Goal: Check status: Check status

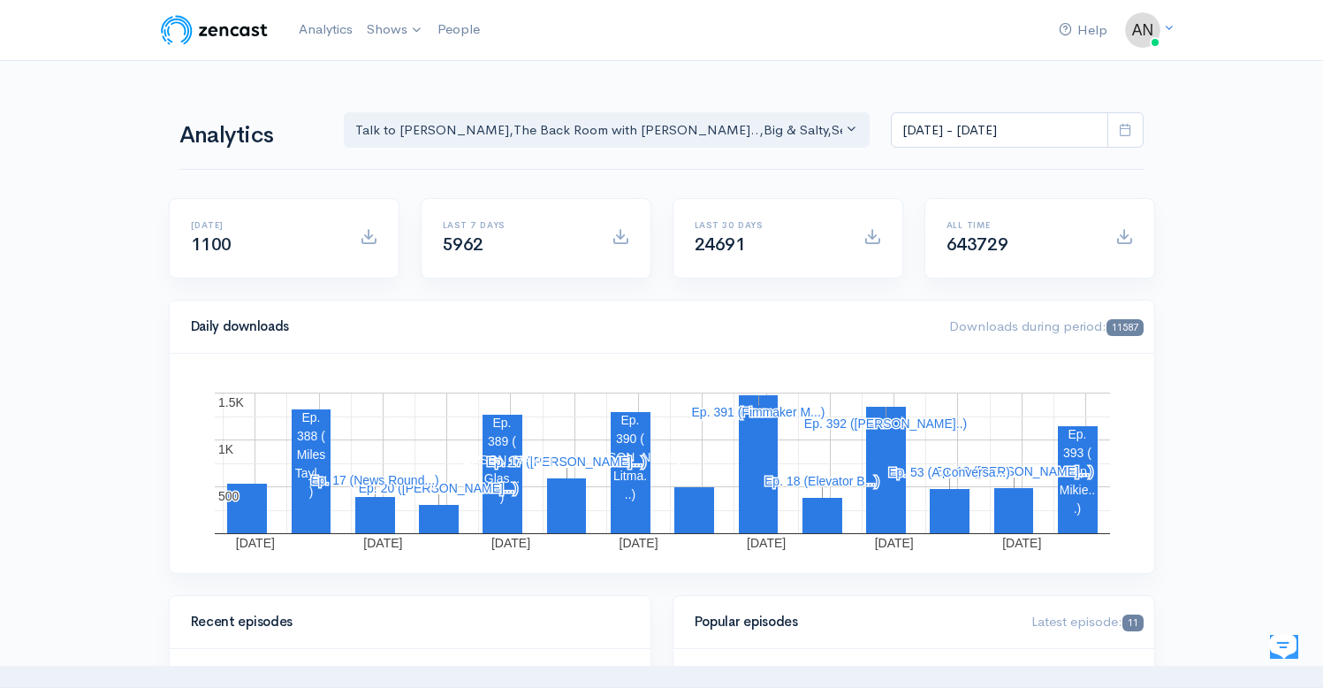
scroll to position [276, 0]
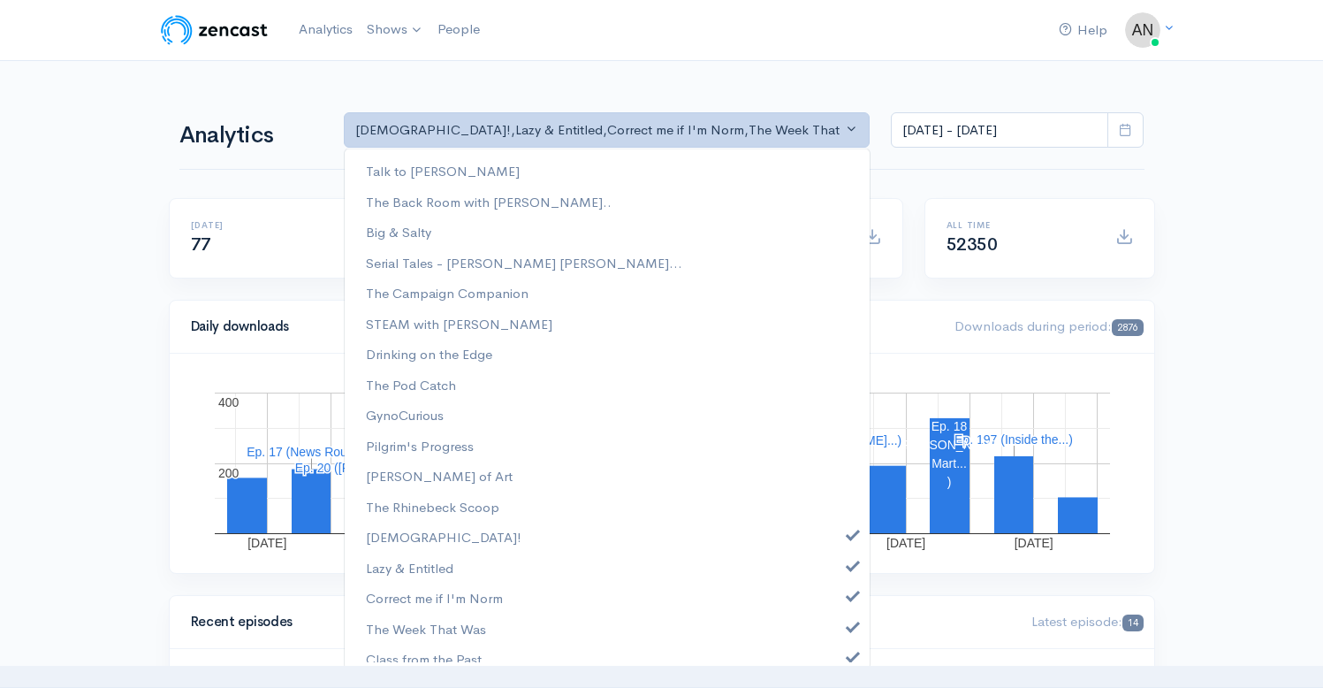
click at [850, 537] on span at bounding box center [853, 532] width 7 height 13
click at [840, 570] on link "Lazy & Entitled" at bounding box center [607, 568] width 525 height 31
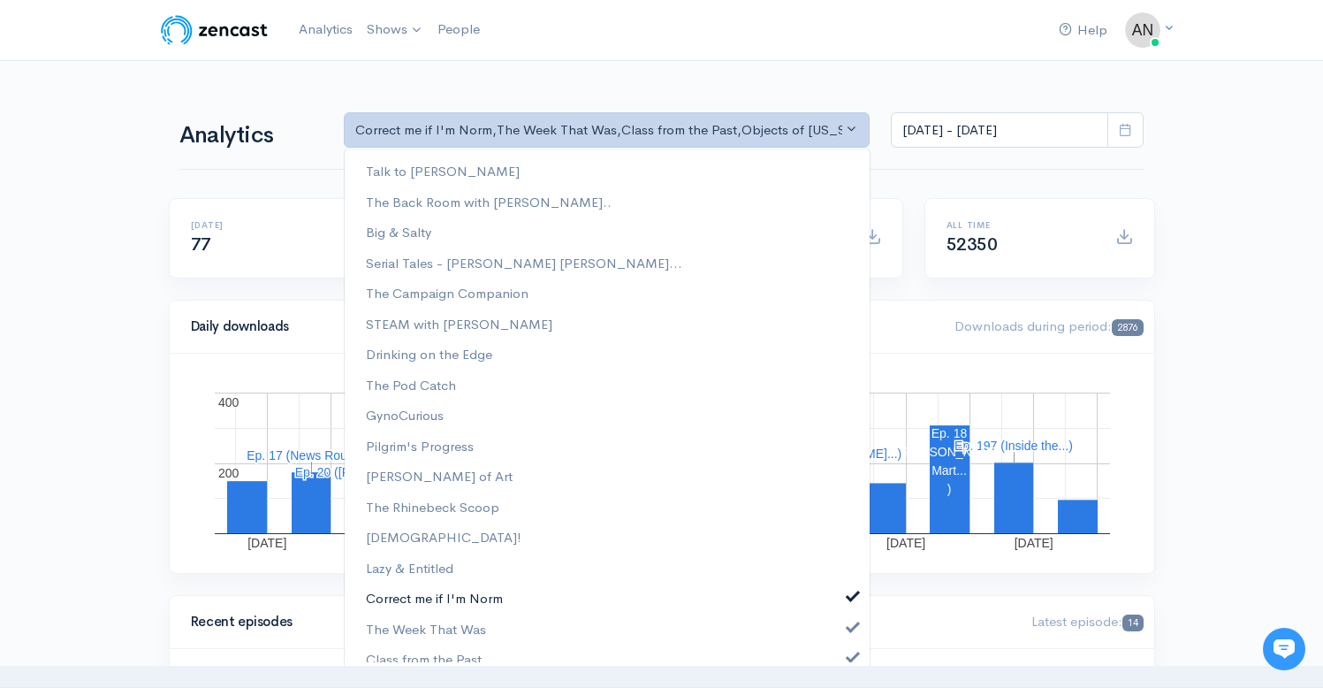
click at [850, 597] on span at bounding box center [853, 593] width 7 height 13
click at [850, 624] on span at bounding box center [853, 624] width 7 height 13
click at [850, 659] on span at bounding box center [853, 654] width 7 height 13
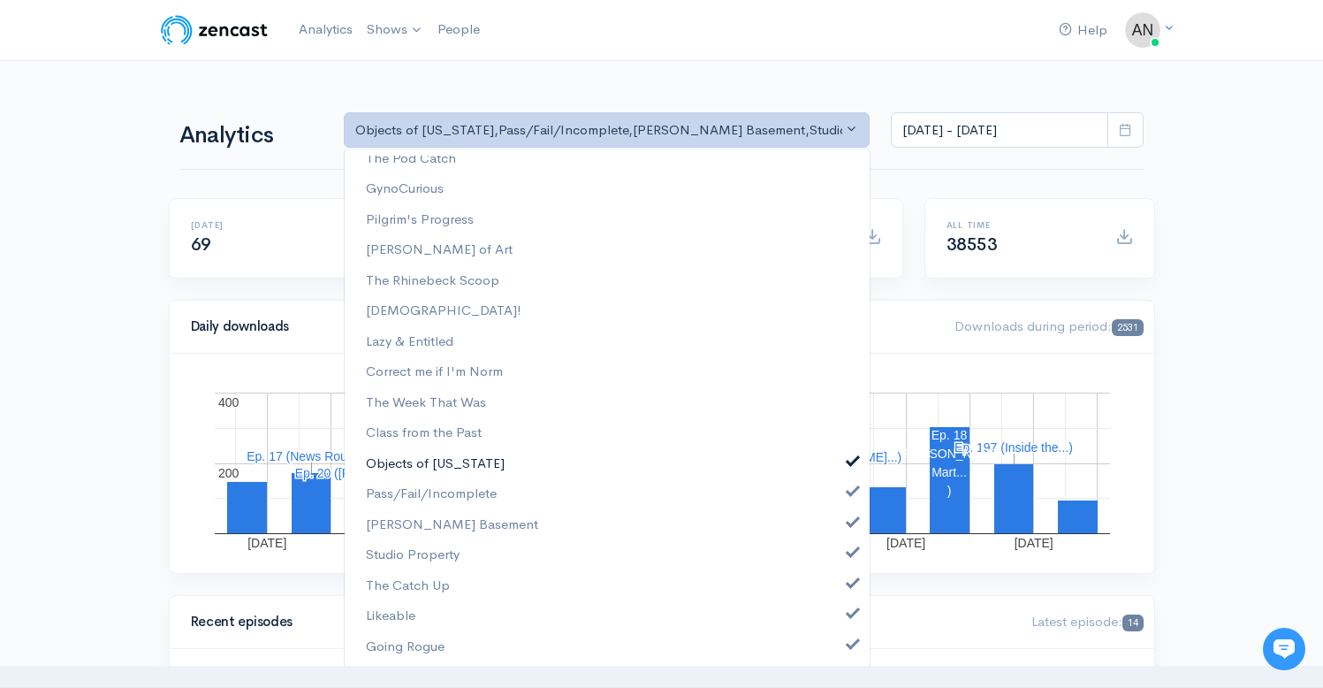
click at [850, 456] on span at bounding box center [853, 459] width 7 height 13
click at [850, 493] on span at bounding box center [853, 489] width 7 height 13
click at [840, 537] on link "[PERSON_NAME] Basement" at bounding box center [607, 524] width 525 height 31
click at [850, 556] on span at bounding box center [853, 550] width 7 height 13
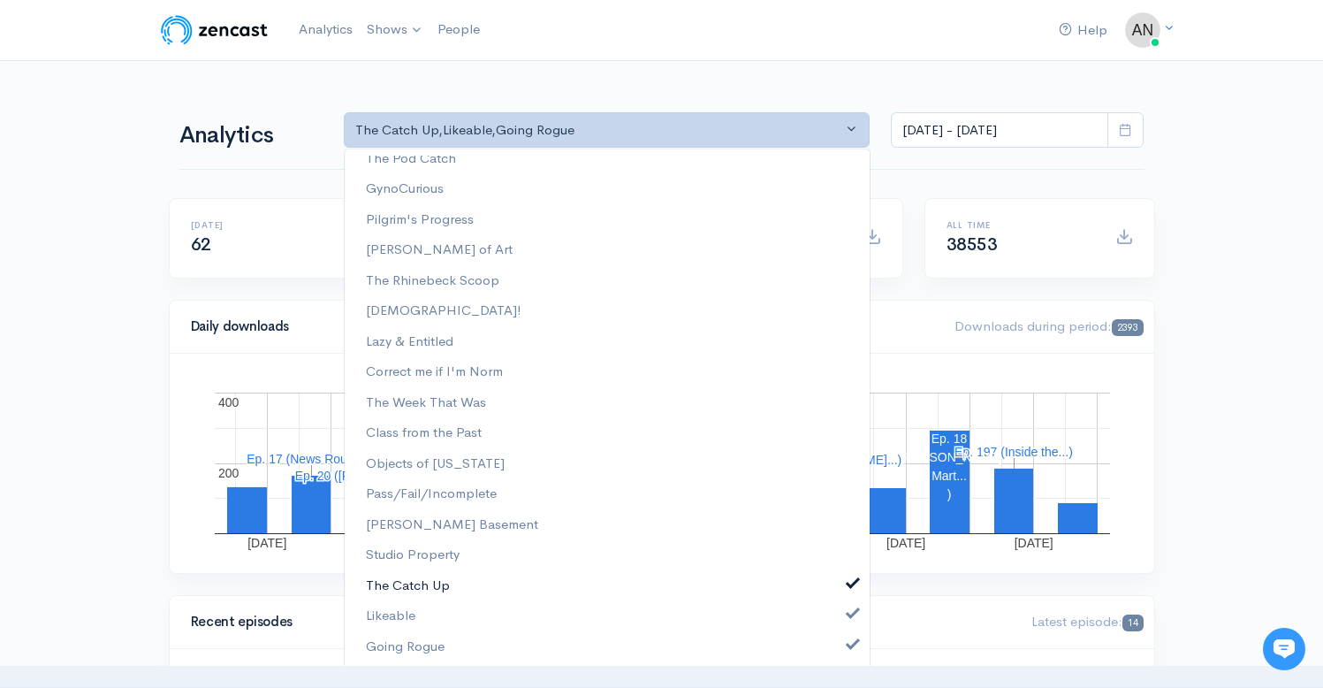
click at [850, 580] on span at bounding box center [853, 581] width 7 height 13
click at [850, 608] on span at bounding box center [853, 611] width 7 height 13
select select "15466"
click at [850, 644] on span at bounding box center [853, 642] width 7 height 13
select select "analytics podcast selector"
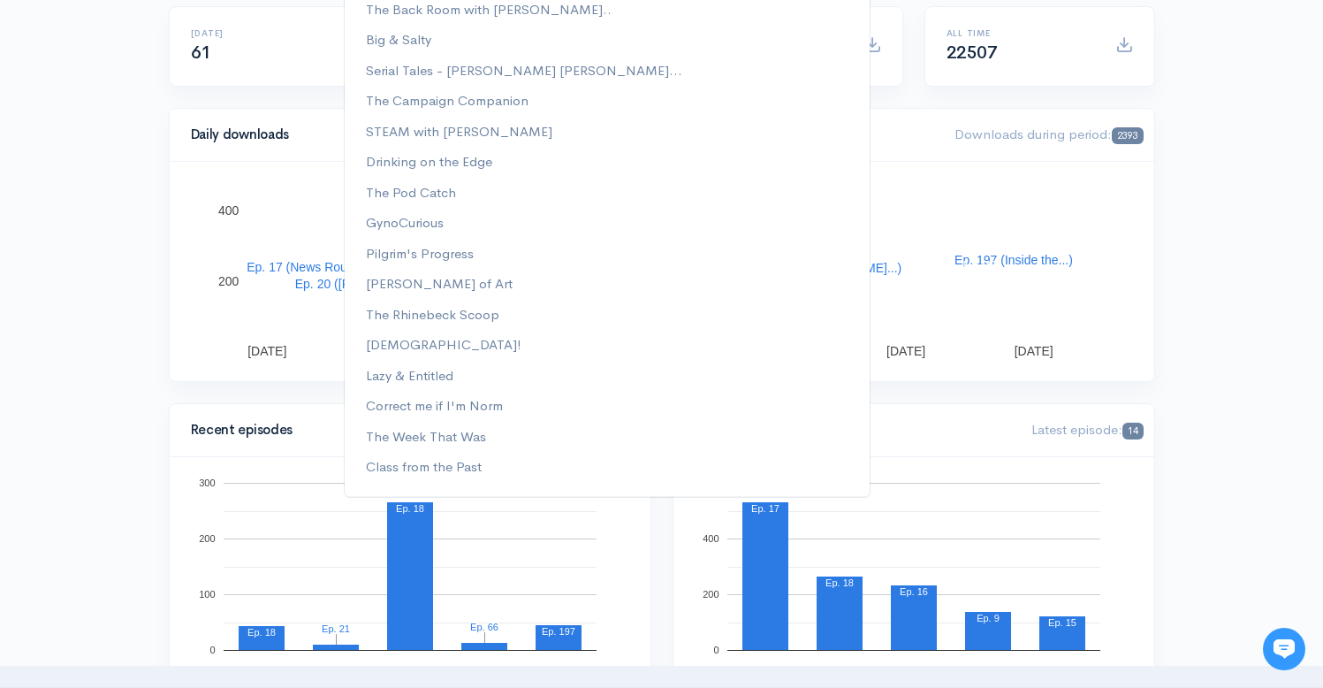
scroll to position [0, 0]
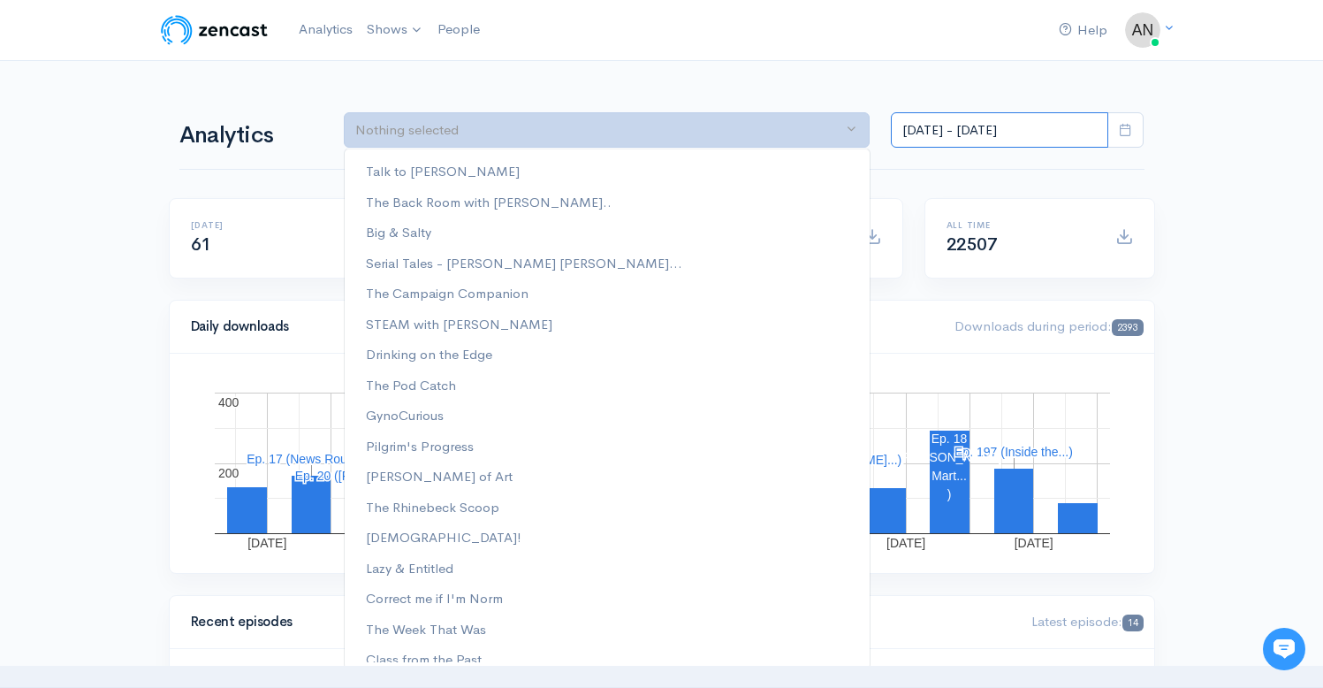
click at [965, 137] on input "[DATE] - [DATE]" at bounding box center [999, 130] width 217 height 36
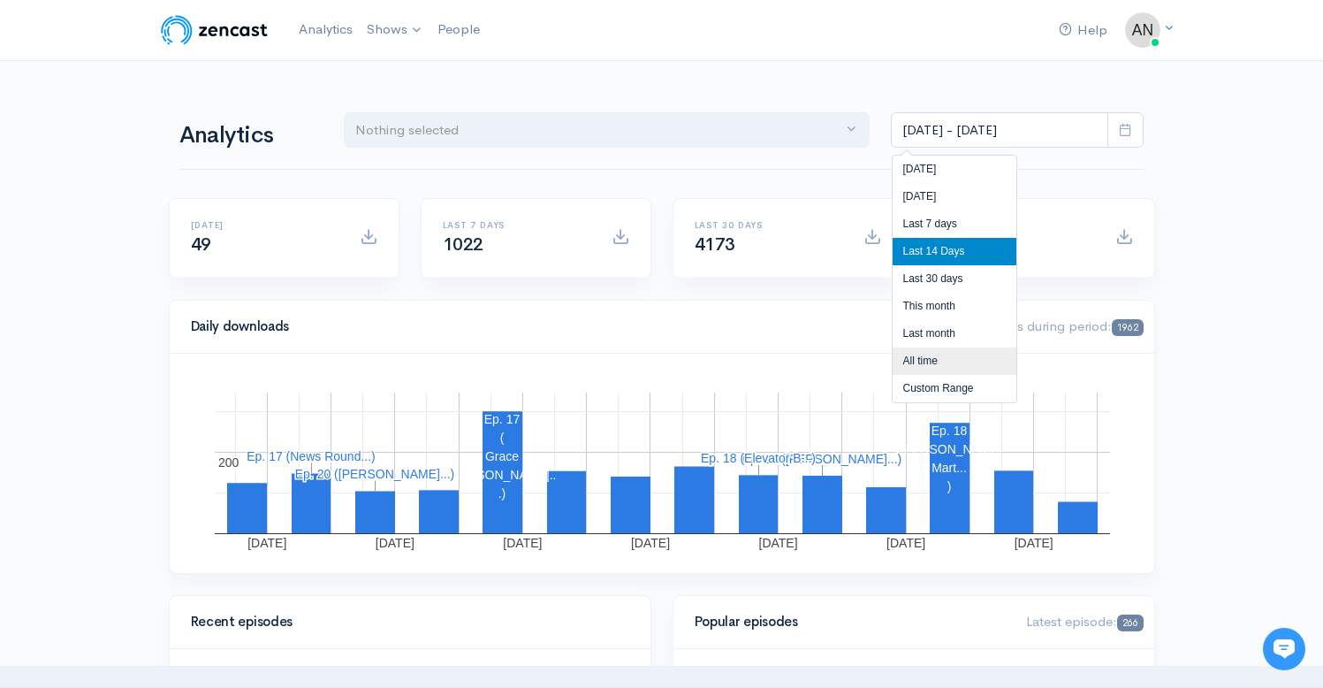
click at [928, 365] on li "All time" at bounding box center [955, 360] width 124 height 27
type input "[DATE] - [DATE]"
